Goal: Book appointment/travel/reservation

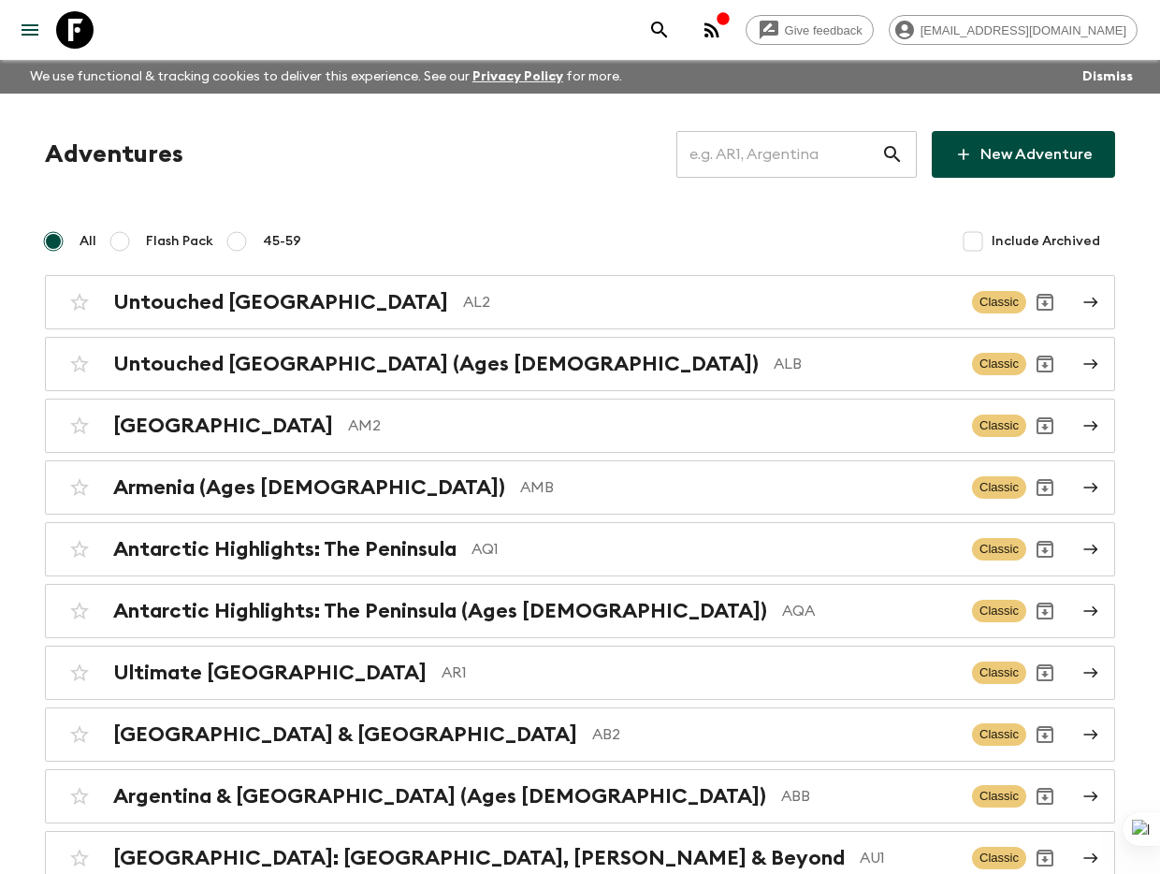
click at [817, 148] on input "text" at bounding box center [778, 154] width 205 height 52
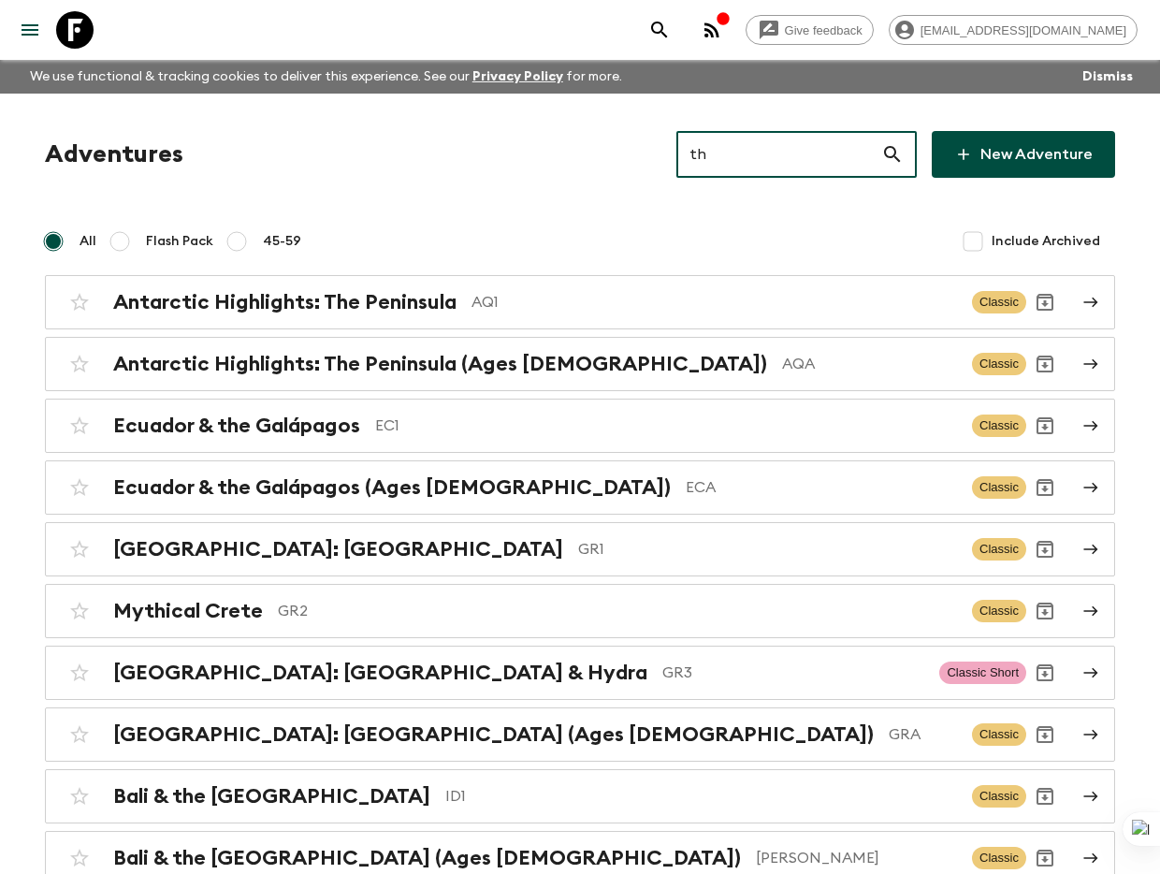
type input "th1"
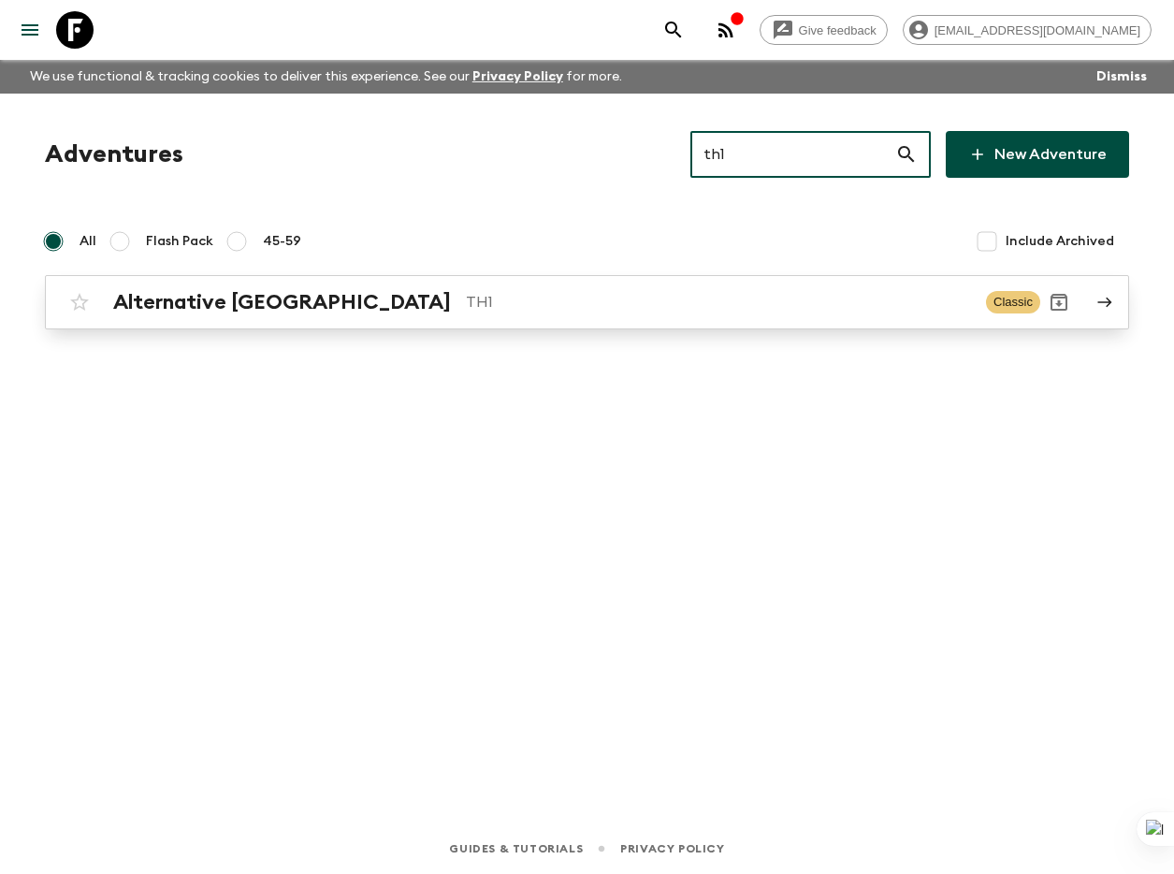
click at [662, 291] on p "TH1" at bounding box center [718, 302] width 505 height 22
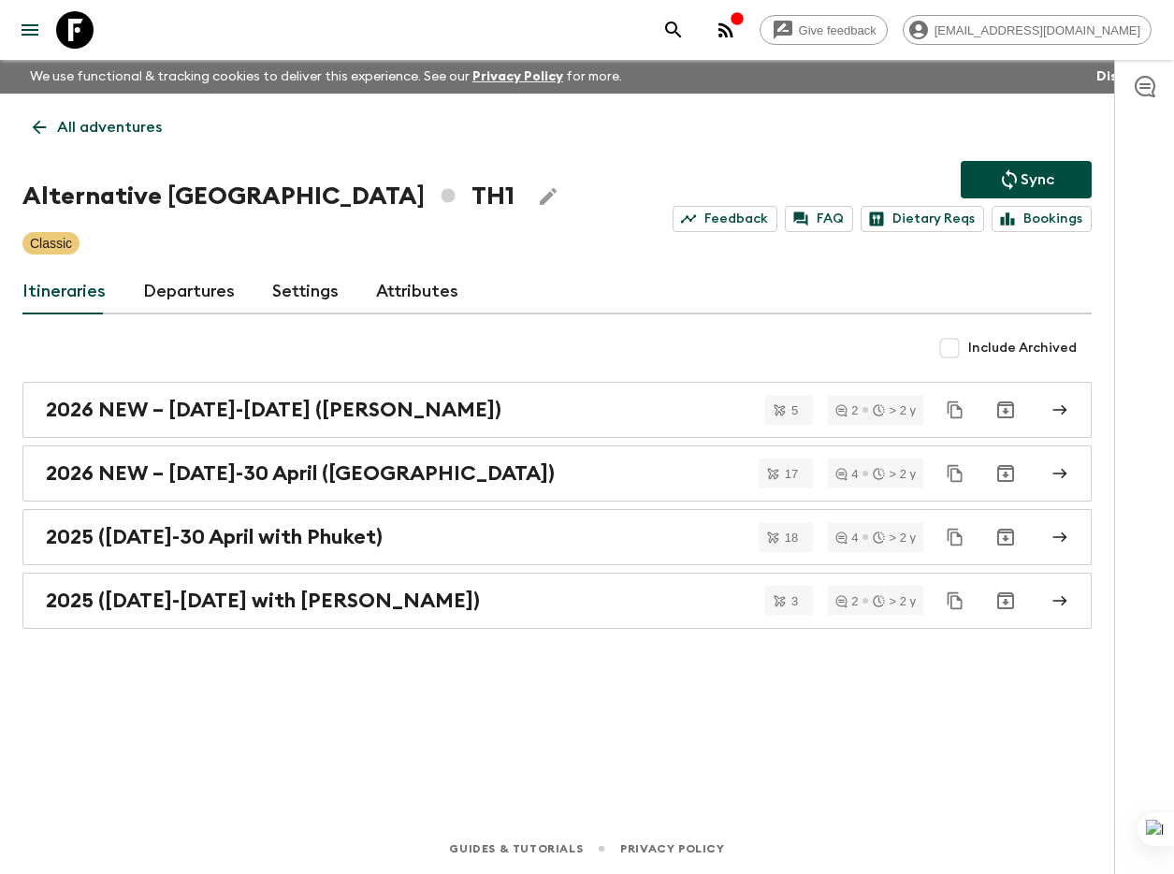
click at [189, 302] on link "Departures" at bounding box center [189, 291] width 92 height 45
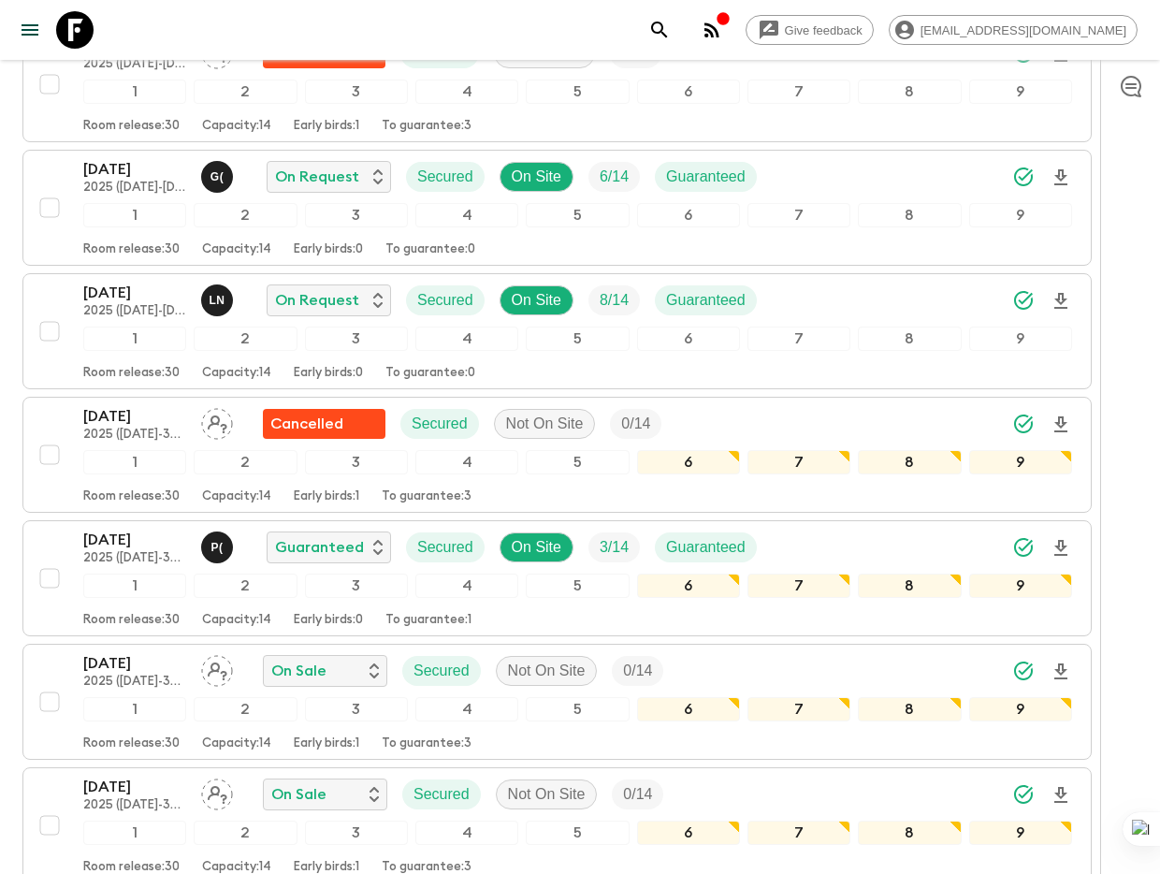
scroll to position [679, 0]
